Goal: Task Accomplishment & Management: Manage account settings

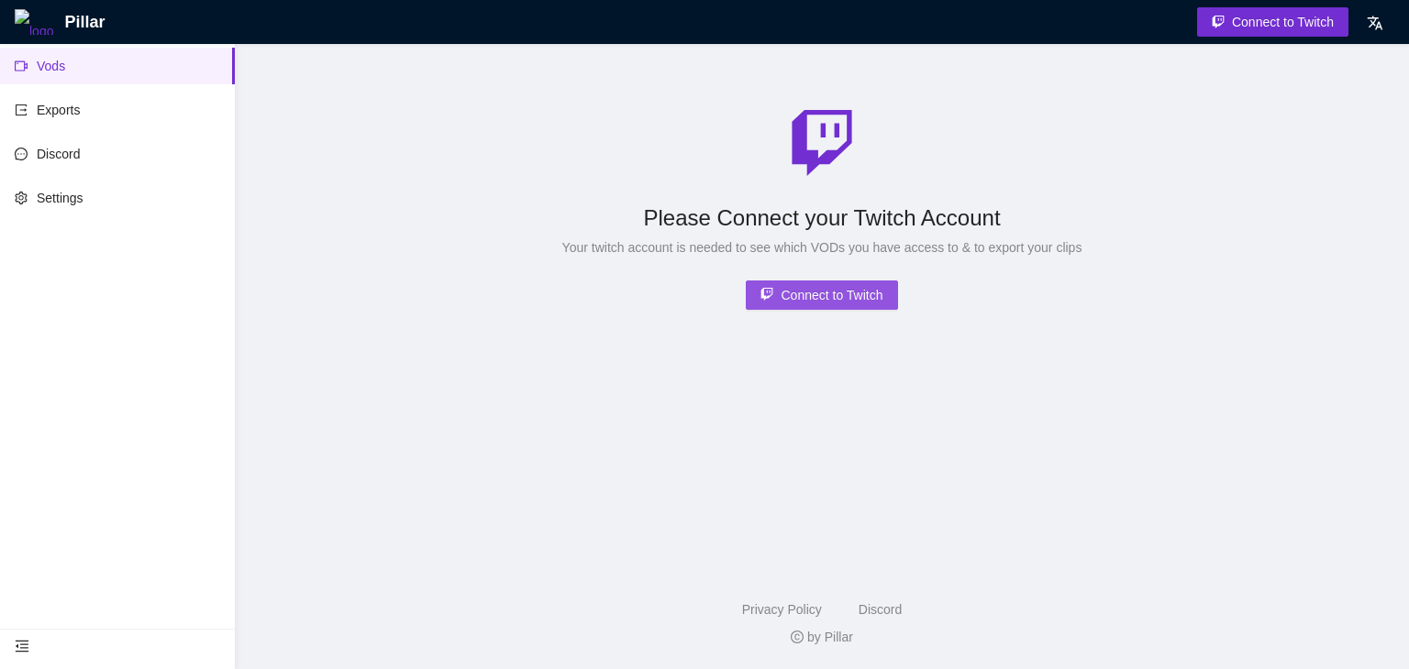
click at [865, 282] on button "Connect to Twitch" at bounding box center [821, 295] width 151 height 29
click at [74, 113] on link "Exports" at bounding box center [47, 110] width 65 height 15
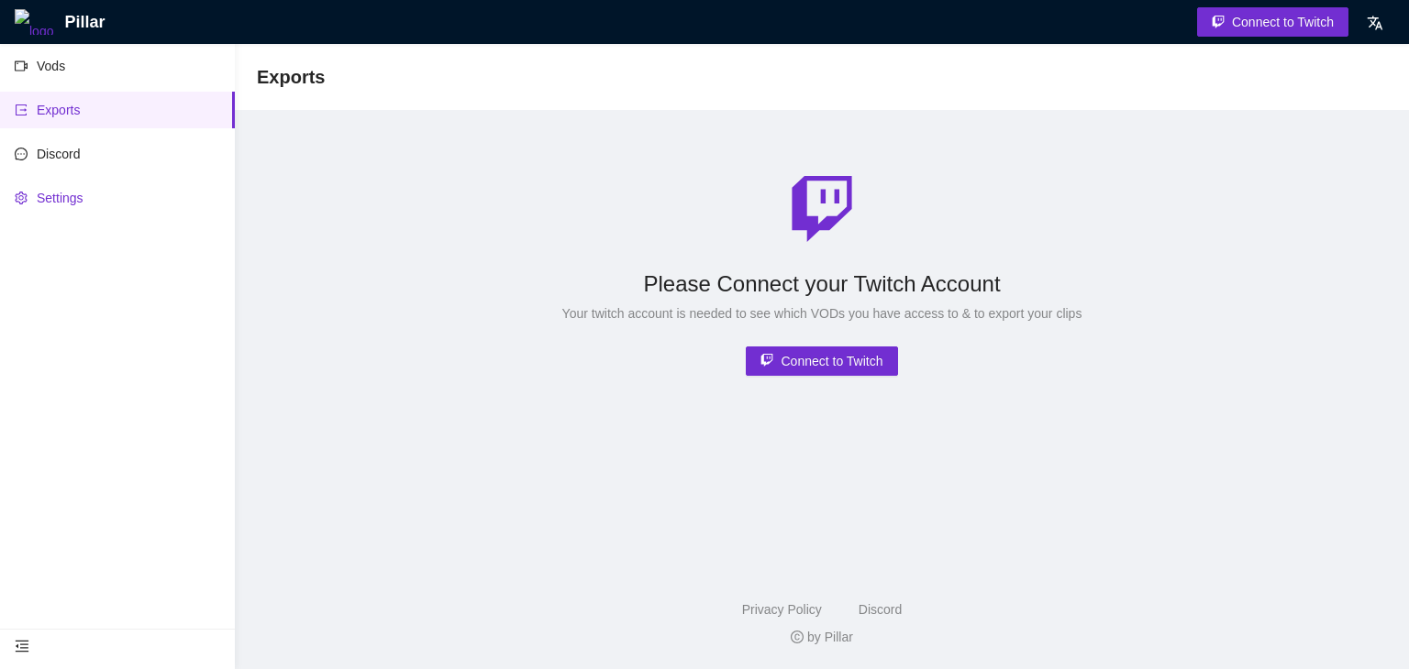
click at [83, 195] on link "Settings" at bounding box center [49, 198] width 69 height 15
